Goal: Answer question/provide support: Share knowledge or assist other users

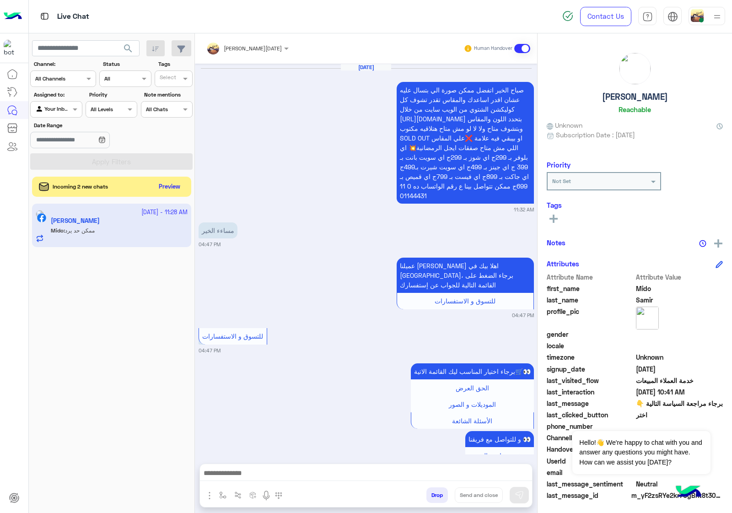
scroll to position [1855, 0]
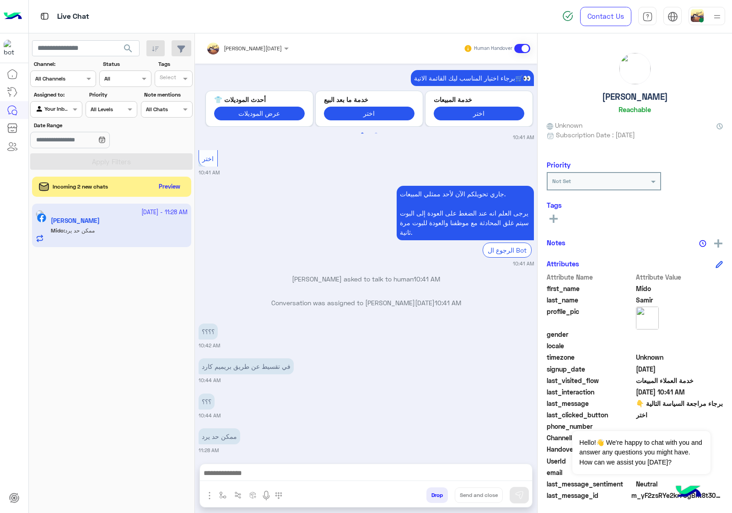
click at [702, 16] on img at bounding box center [697, 15] width 13 height 13
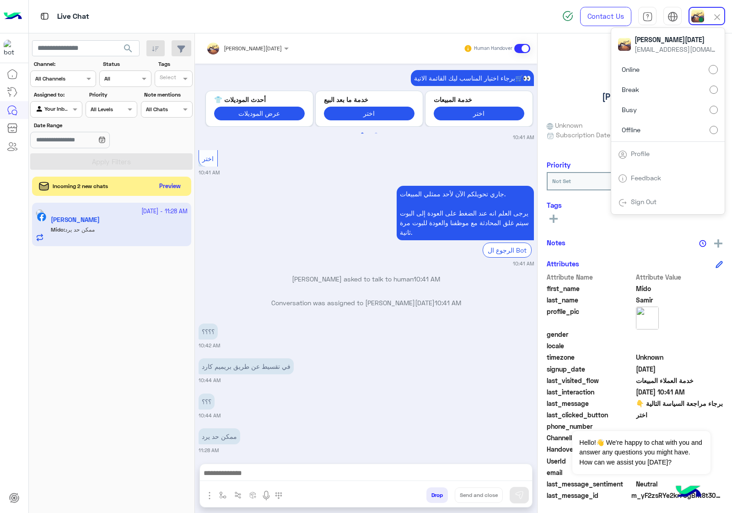
click at [163, 188] on button "Preview" at bounding box center [170, 186] width 28 height 12
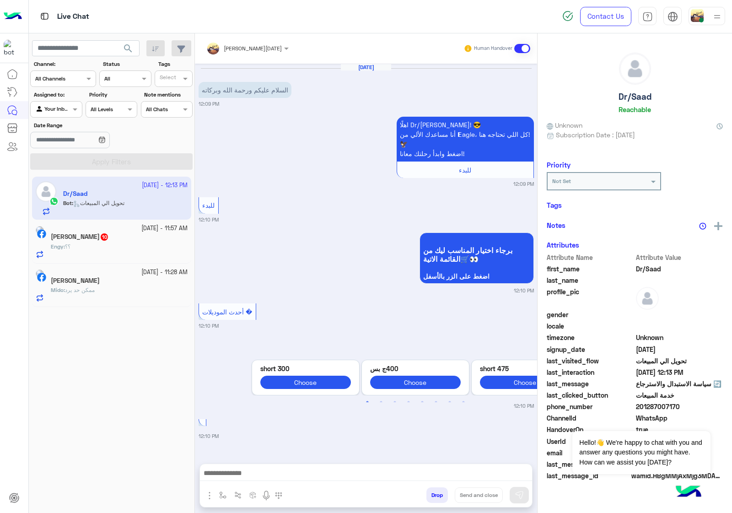
scroll to position [1250, 0]
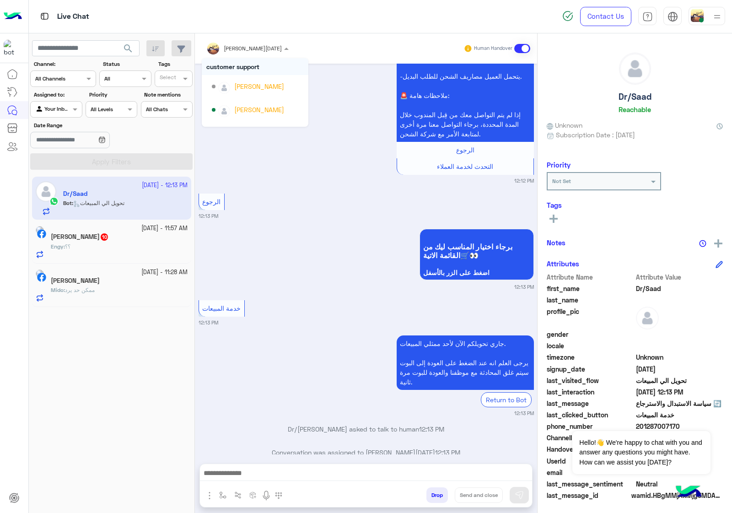
click at [259, 48] on div at bounding box center [247, 47] width 91 height 9
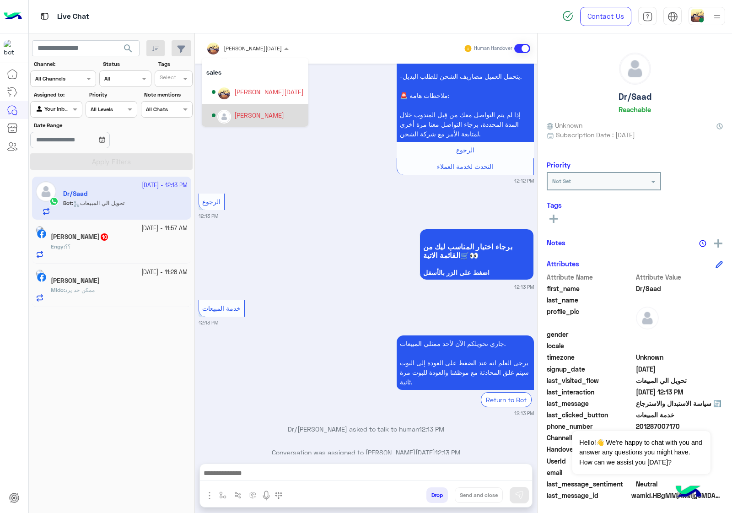
click at [259, 113] on div "[PERSON_NAME]" at bounding box center [259, 115] width 50 height 10
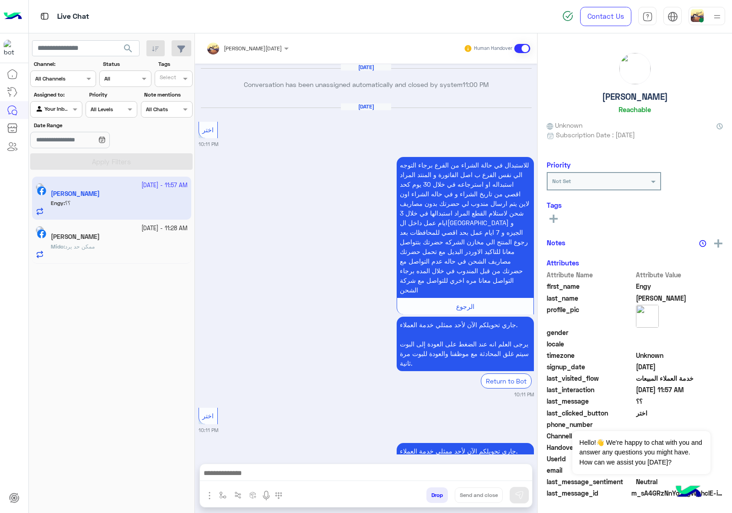
scroll to position [1178, 0]
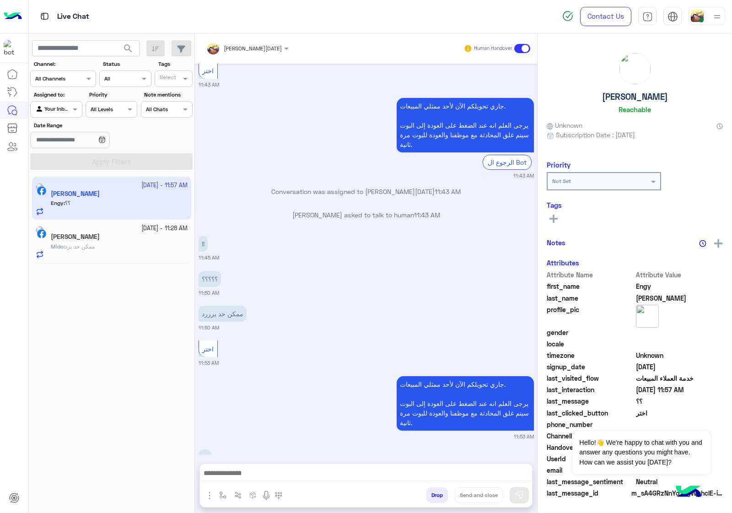
click at [261, 47] on div at bounding box center [247, 47] width 91 height 9
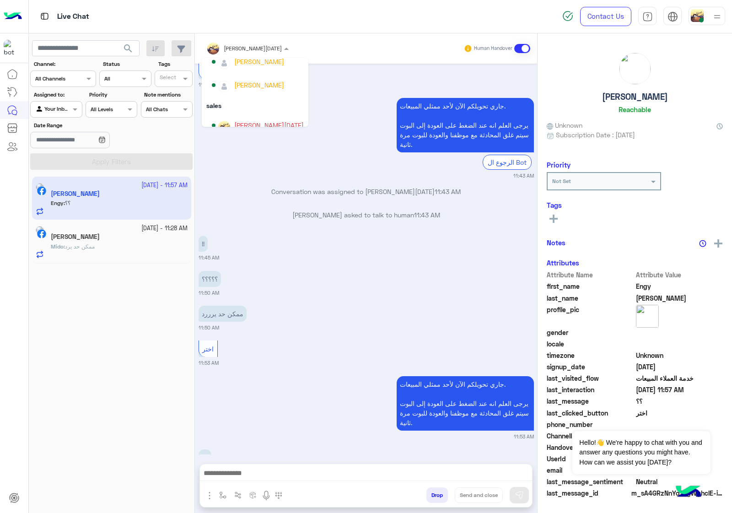
scroll to position [81, 0]
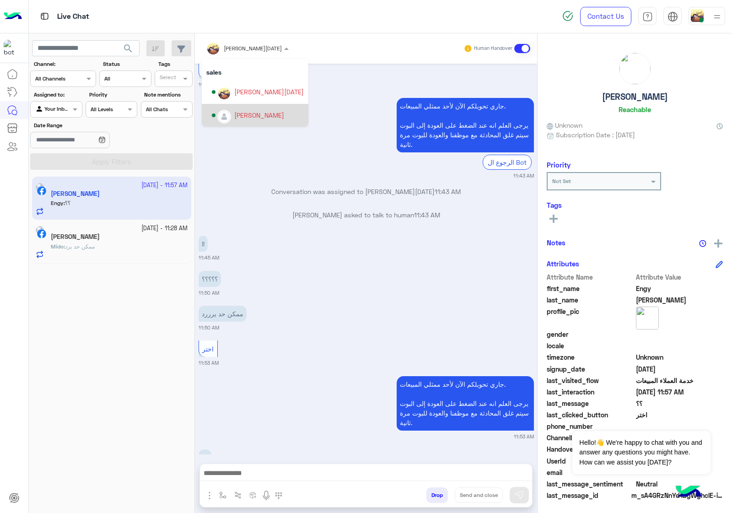
click at [252, 111] on div "[PERSON_NAME]" at bounding box center [259, 115] width 50 height 10
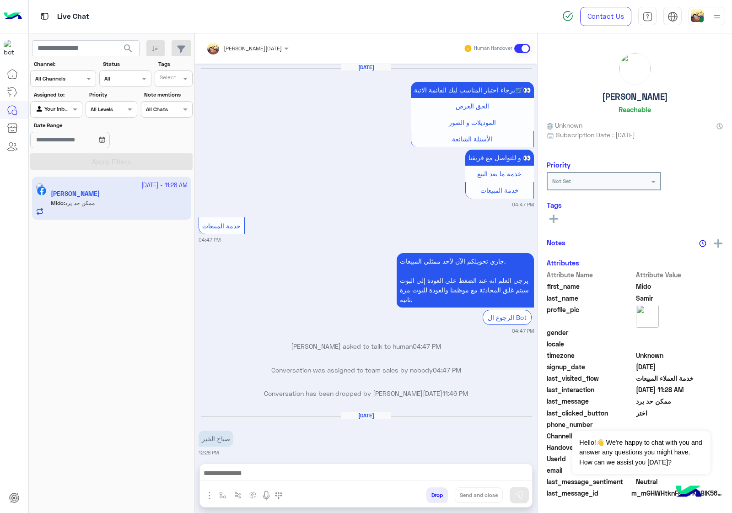
scroll to position [1583, 0]
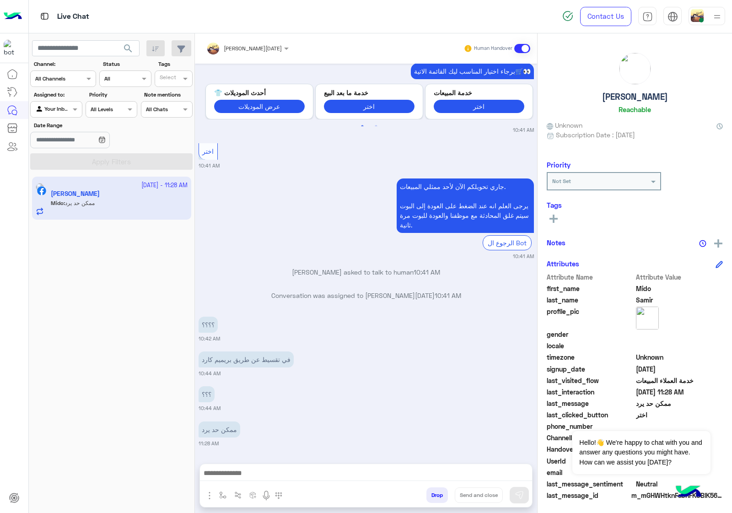
click at [250, 46] on input "text" at bounding box center [235, 47] width 58 height 8
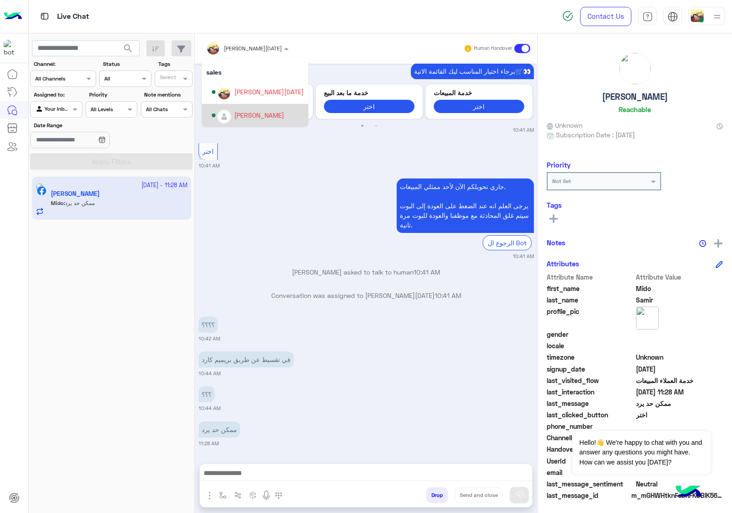
click at [269, 113] on div "[PERSON_NAME]" at bounding box center [259, 115] width 50 height 10
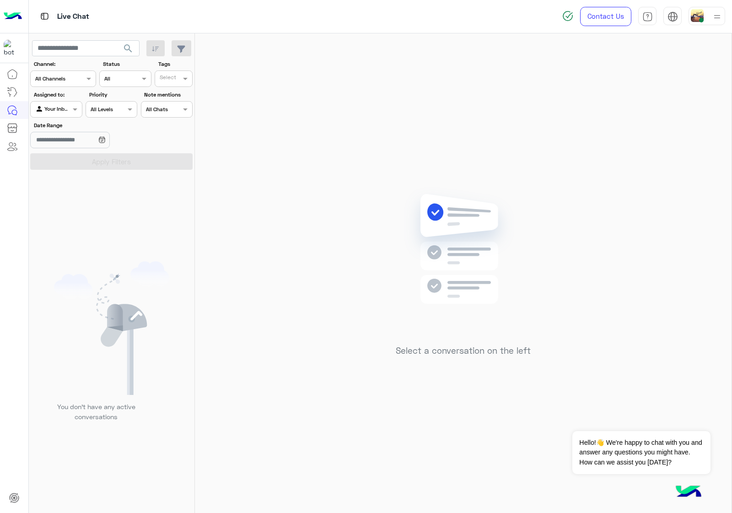
click at [705, 21] on div at bounding box center [706, 16] width 37 height 18
click at [687, 127] on label "Offline" at bounding box center [668, 129] width 100 height 16
click at [345, 131] on div "Select a conversation on the left" at bounding box center [463, 274] width 537 height 483
